Goal: Task Accomplishment & Management: Use online tool/utility

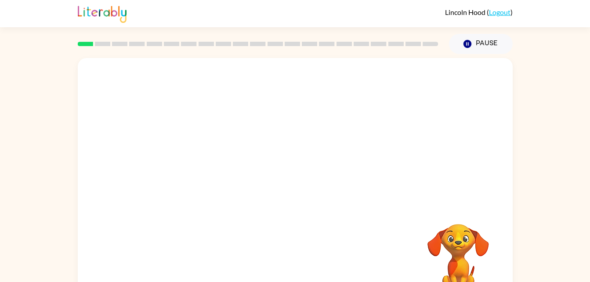
scroll to position [27, 0]
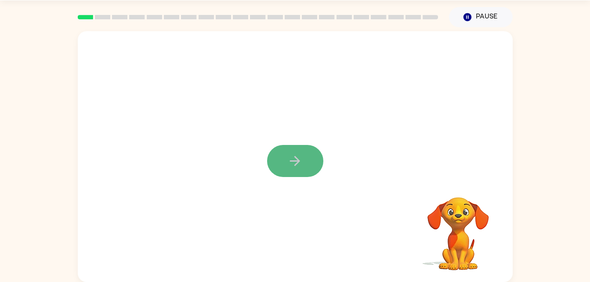
click at [289, 162] on icon "button" at bounding box center [294, 160] width 15 height 15
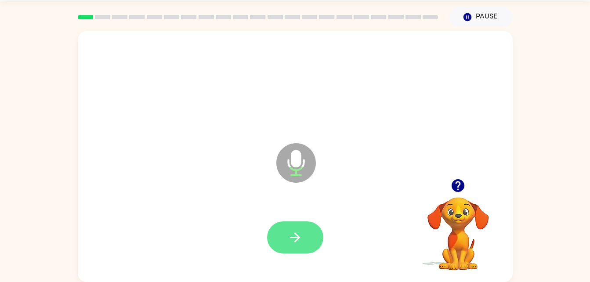
click at [286, 247] on button "button" at bounding box center [295, 237] width 56 height 32
click at [286, 230] on button "button" at bounding box center [295, 237] width 56 height 32
click at [300, 242] on icon "button" at bounding box center [294, 237] width 15 height 15
click at [300, 234] on icon "button" at bounding box center [294, 237] width 15 height 15
click at [302, 241] on icon "button" at bounding box center [294, 237] width 15 height 15
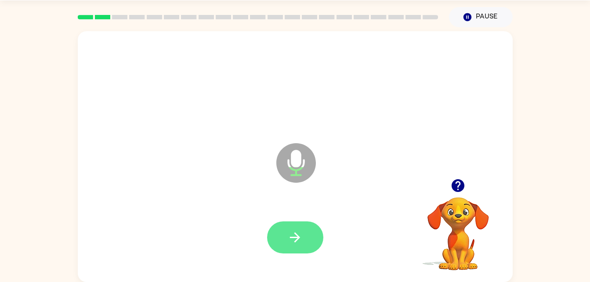
click at [301, 241] on icon "button" at bounding box center [294, 237] width 15 height 15
click at [311, 241] on button "button" at bounding box center [295, 237] width 56 height 32
click at [307, 241] on button "button" at bounding box center [295, 237] width 56 height 32
drag, startPoint x: 302, startPoint y: 243, endPoint x: 304, endPoint y: 249, distance: 6.5
click at [304, 249] on button "button" at bounding box center [295, 237] width 56 height 32
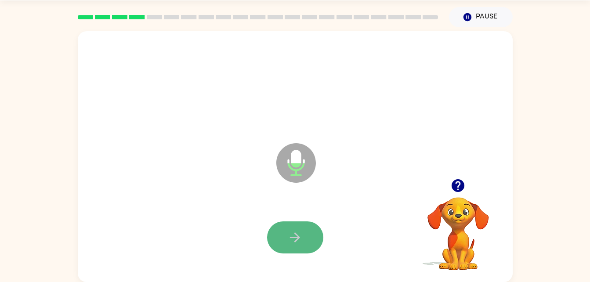
click at [310, 242] on button "button" at bounding box center [295, 237] width 56 height 32
click at [303, 228] on button "button" at bounding box center [295, 237] width 56 height 32
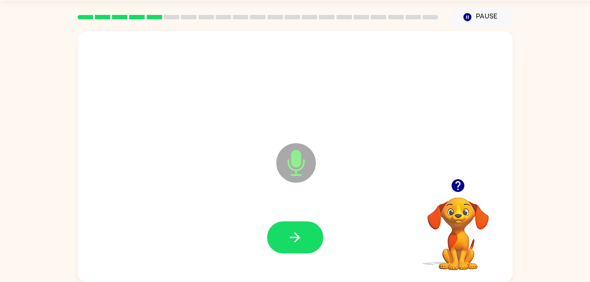
click at [302, 220] on div at bounding box center [295, 238] width 417 height 72
click at [292, 241] on icon "button" at bounding box center [294, 237] width 15 height 15
click at [298, 239] on icon "button" at bounding box center [295, 237] width 10 height 10
click at [343, 245] on div at bounding box center [295, 238] width 417 height 72
click at [285, 231] on button "button" at bounding box center [295, 237] width 56 height 32
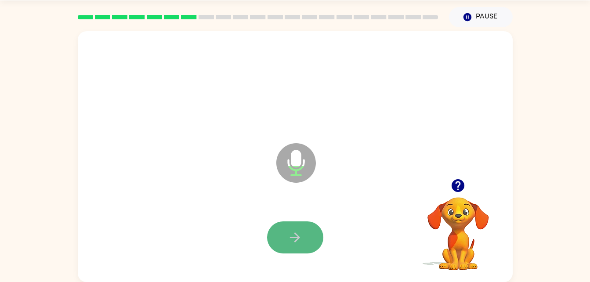
click at [286, 241] on button "button" at bounding box center [295, 237] width 56 height 32
click at [306, 237] on button "button" at bounding box center [295, 237] width 56 height 32
drag, startPoint x: 306, startPoint y: 237, endPoint x: 270, endPoint y: 242, distance: 36.8
click at [270, 242] on button "button" at bounding box center [295, 237] width 56 height 32
click at [290, 232] on icon "button" at bounding box center [294, 237] width 15 height 15
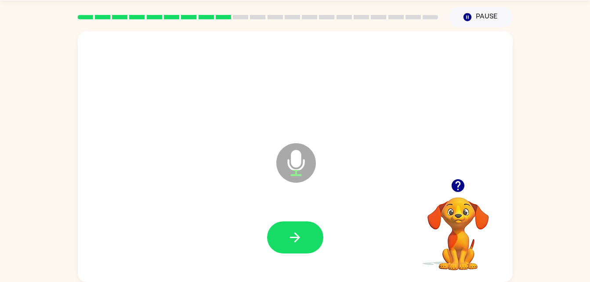
drag, startPoint x: 290, startPoint y: 232, endPoint x: 288, endPoint y: 238, distance: 5.9
click at [288, 238] on icon "button" at bounding box center [294, 237] width 15 height 15
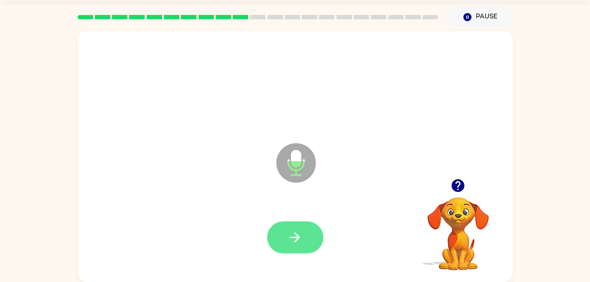
click at [289, 238] on icon "button" at bounding box center [294, 237] width 15 height 15
drag, startPoint x: 291, startPoint y: 246, endPoint x: 275, endPoint y: 239, distance: 17.1
click at [275, 239] on button "button" at bounding box center [295, 237] width 56 height 32
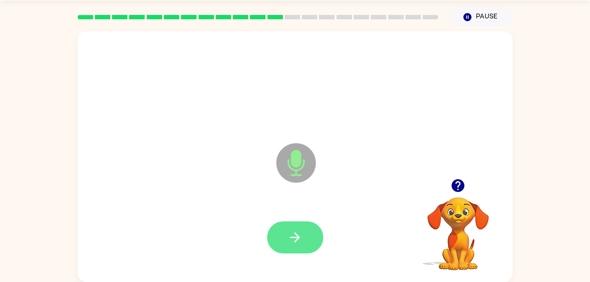
click at [284, 237] on button "button" at bounding box center [295, 237] width 56 height 32
click at [283, 241] on button "button" at bounding box center [295, 237] width 56 height 32
drag, startPoint x: 283, startPoint y: 241, endPoint x: 275, endPoint y: 236, distance: 9.0
click at [275, 236] on button "button" at bounding box center [295, 237] width 56 height 32
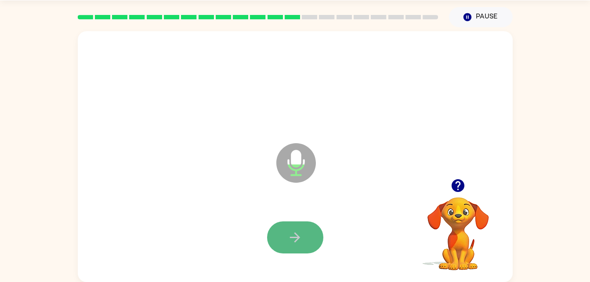
drag, startPoint x: 306, startPoint y: 235, endPoint x: 296, endPoint y: 238, distance: 9.6
click at [296, 238] on icon "button" at bounding box center [295, 237] width 10 height 10
click at [309, 238] on button "button" at bounding box center [295, 237] width 56 height 32
click at [307, 241] on button "button" at bounding box center [295, 237] width 56 height 32
drag, startPoint x: 307, startPoint y: 241, endPoint x: 286, endPoint y: 244, distance: 20.9
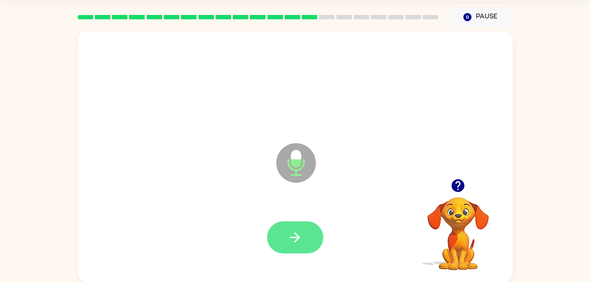
click at [286, 244] on button "button" at bounding box center [295, 237] width 56 height 32
click at [305, 239] on button "button" at bounding box center [295, 237] width 56 height 32
click at [302, 242] on icon "button" at bounding box center [294, 237] width 15 height 15
click at [290, 233] on icon "button" at bounding box center [294, 237] width 15 height 15
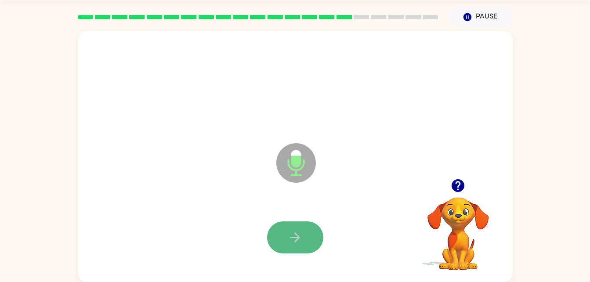
drag, startPoint x: 290, startPoint y: 233, endPoint x: 282, endPoint y: 229, distance: 9.1
click at [282, 229] on button "button" at bounding box center [295, 237] width 56 height 32
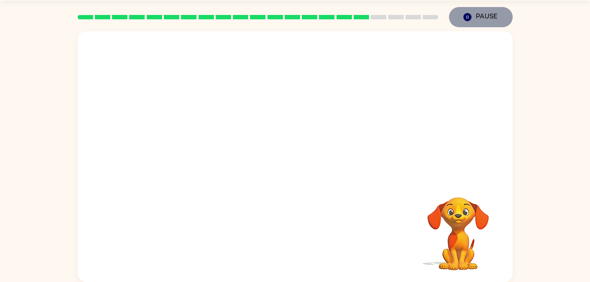
click at [465, 14] on icon "button" at bounding box center [467, 17] width 8 height 8
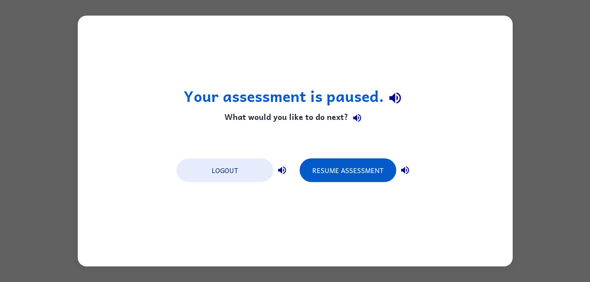
scroll to position [0, 0]
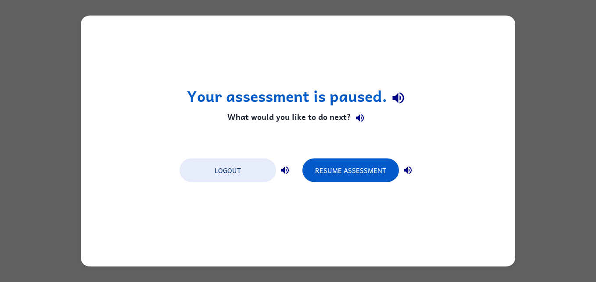
click at [410, 102] on div "Your assessment is paused. What would you like to do next? Logout Resume Assess…" at bounding box center [298, 141] width 435 height 251
click at [526, 81] on div "Your assessment is paused. What would you like to do next? Logout Resume Assess…" at bounding box center [298, 141] width 596 height 282
click at [399, 94] on icon "button" at bounding box center [398, 97] width 15 height 15
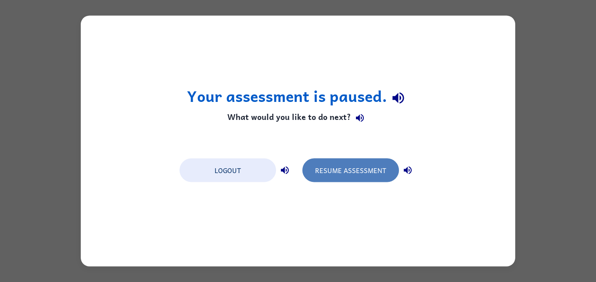
click at [374, 178] on button "Resume Assessment" at bounding box center [351, 171] width 97 height 24
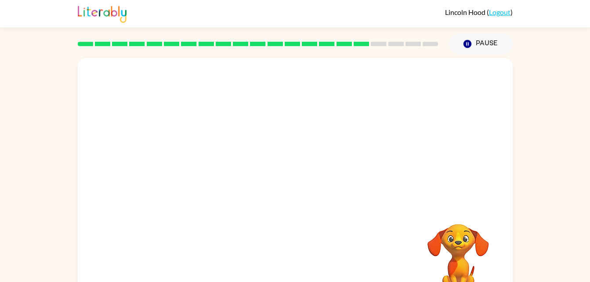
click at [329, 134] on div at bounding box center [295, 132] width 435 height 148
click at [337, 108] on div at bounding box center [295, 132] width 435 height 148
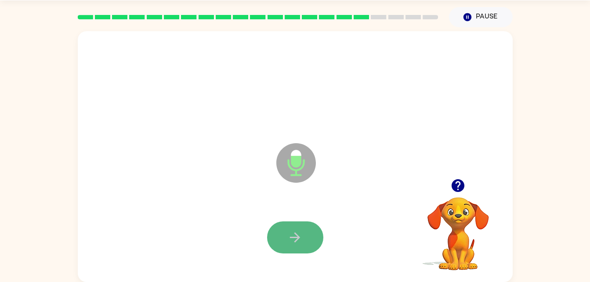
click at [304, 238] on button "button" at bounding box center [295, 237] width 56 height 32
click at [302, 238] on icon "button" at bounding box center [294, 237] width 15 height 15
click at [276, 231] on button "button" at bounding box center [295, 237] width 56 height 32
click at [302, 240] on icon "button" at bounding box center [294, 237] width 15 height 15
click at [305, 232] on button "button" at bounding box center [295, 237] width 56 height 32
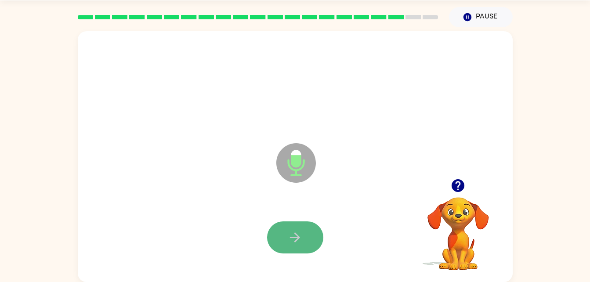
click at [311, 225] on button "button" at bounding box center [295, 237] width 56 height 32
click at [280, 244] on button "button" at bounding box center [295, 237] width 56 height 32
click at [293, 270] on div at bounding box center [295, 238] width 417 height 72
click at [303, 250] on button "button" at bounding box center [295, 237] width 56 height 32
click at [300, 242] on icon "button" at bounding box center [294, 237] width 15 height 15
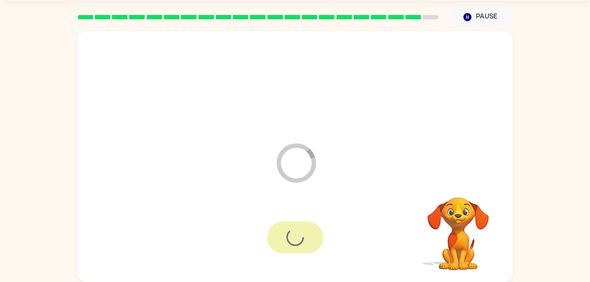
scroll to position [11, 0]
